Goal: Find specific page/section

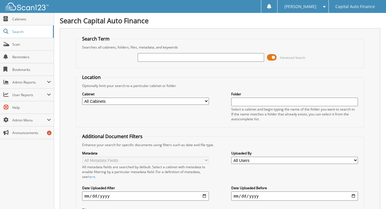
click at [164, 58] on input "text" at bounding box center [201, 57] width 127 height 9
type input "18395788"
click at [275, 55] on span at bounding box center [272, 57] width 10 height 9
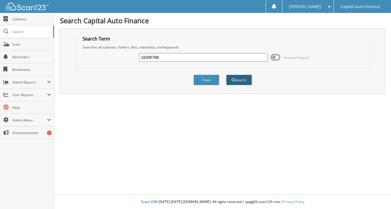
click at [242, 81] on button "Search" at bounding box center [239, 79] width 26 height 11
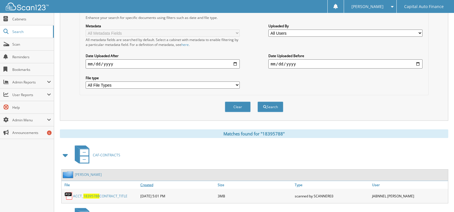
scroll to position [203, 0]
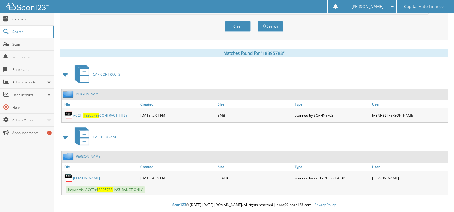
click at [97, 114] on span "18395788" at bounding box center [91, 115] width 16 height 5
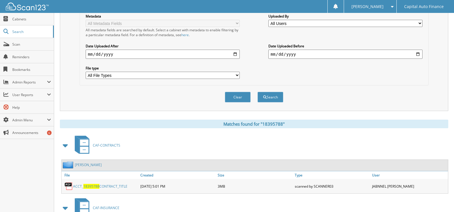
scroll to position [60, 0]
